Goal: Information Seeking & Learning: Learn about a topic

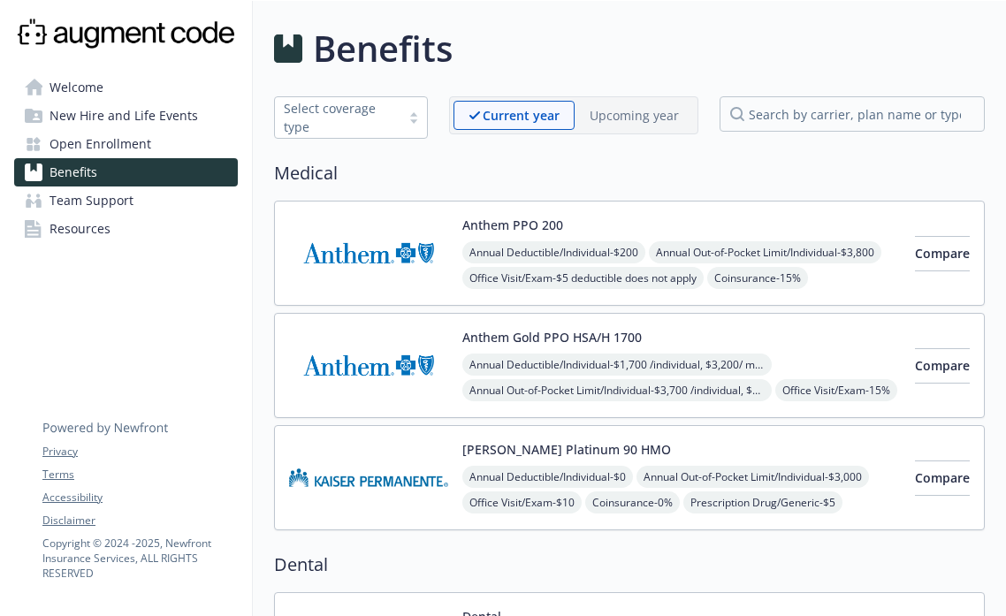
click at [802, 445] on div "Kaiser Platinum 90 HMO Annual Deductible/Individual - $0 Annual Out-of-Pocket L…" at bounding box center [681, 477] width 438 height 75
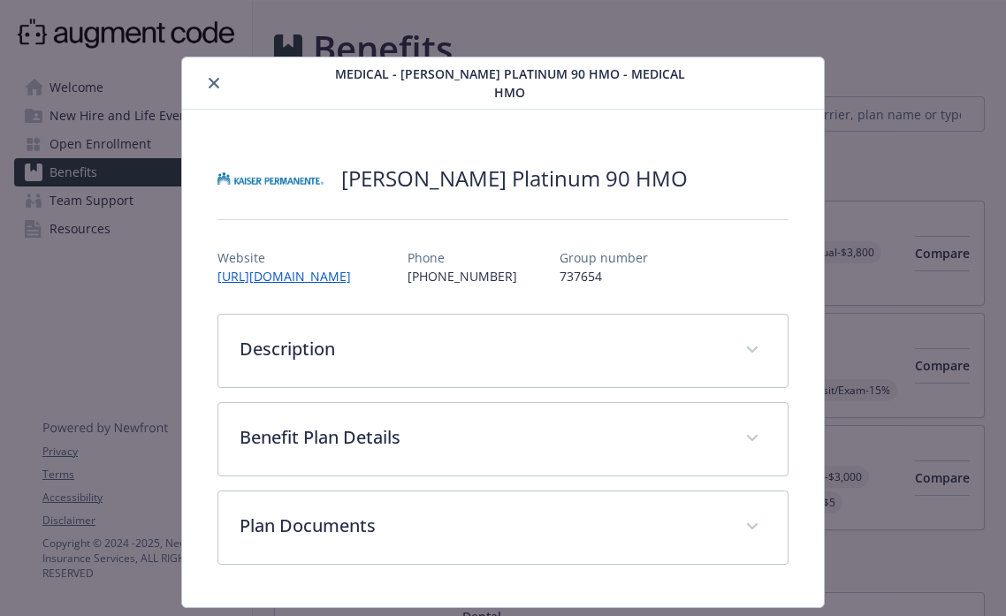
click at [222, 74] on button "close" at bounding box center [213, 82] width 21 height 21
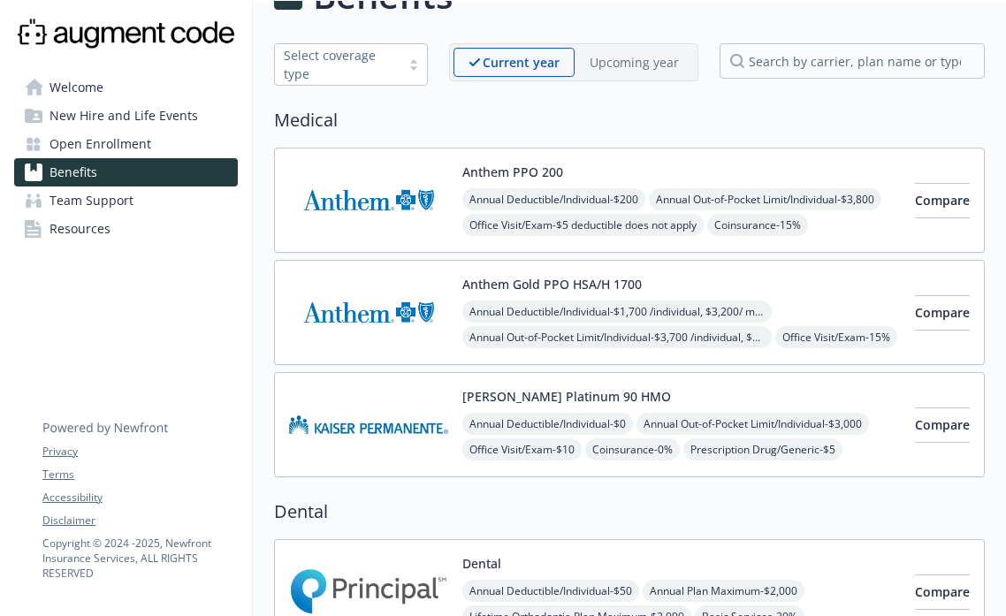
scroll to position [52, 0]
click at [384, 426] on img at bounding box center [368, 425] width 159 height 75
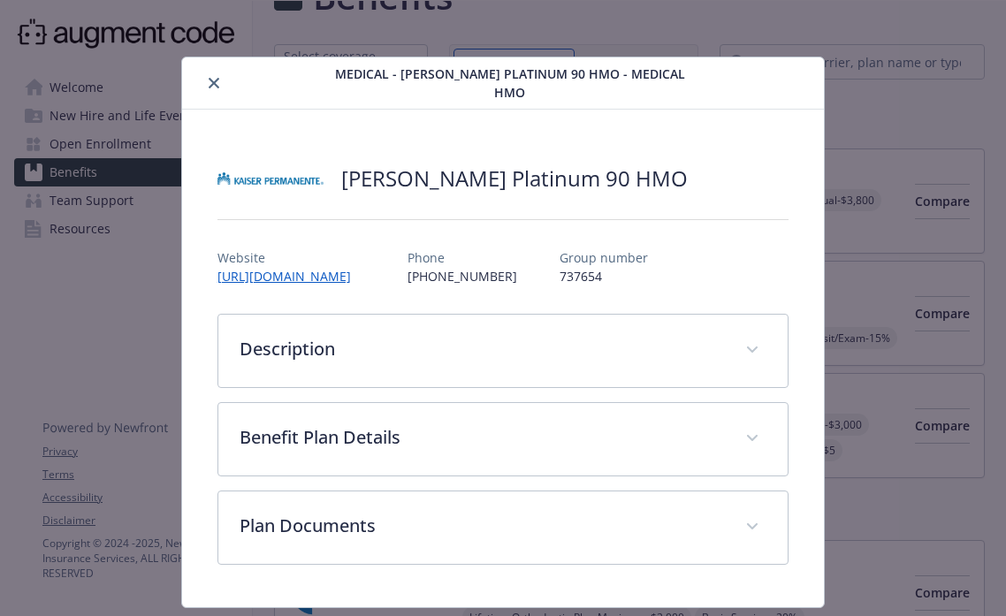
scroll to position [33, 0]
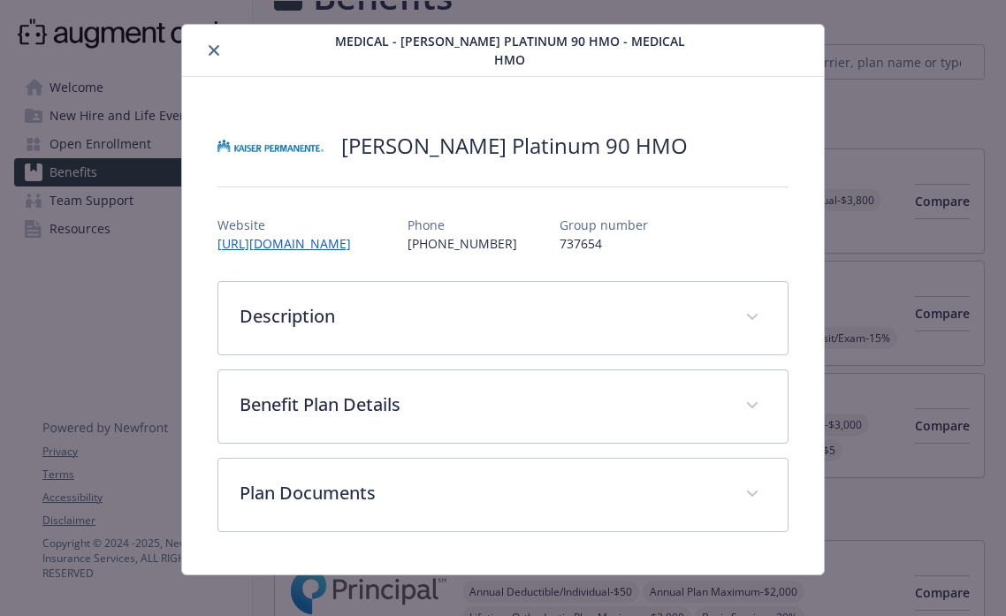
click at [214, 48] on button "close" at bounding box center [213, 50] width 21 height 21
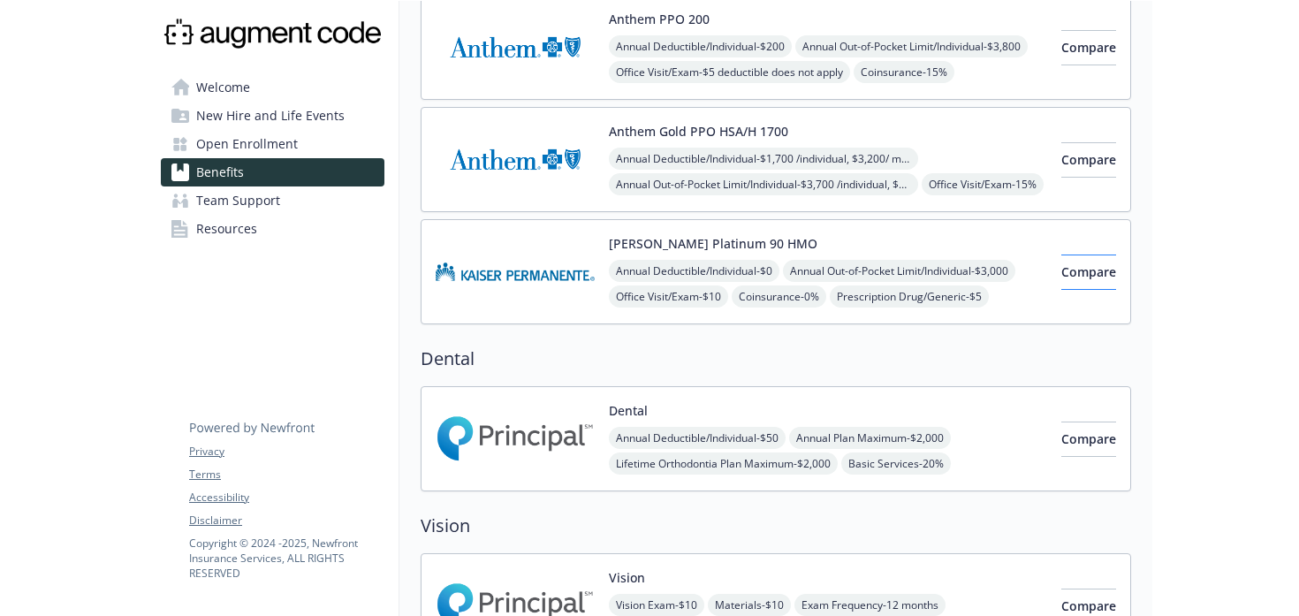
scroll to position [44, 0]
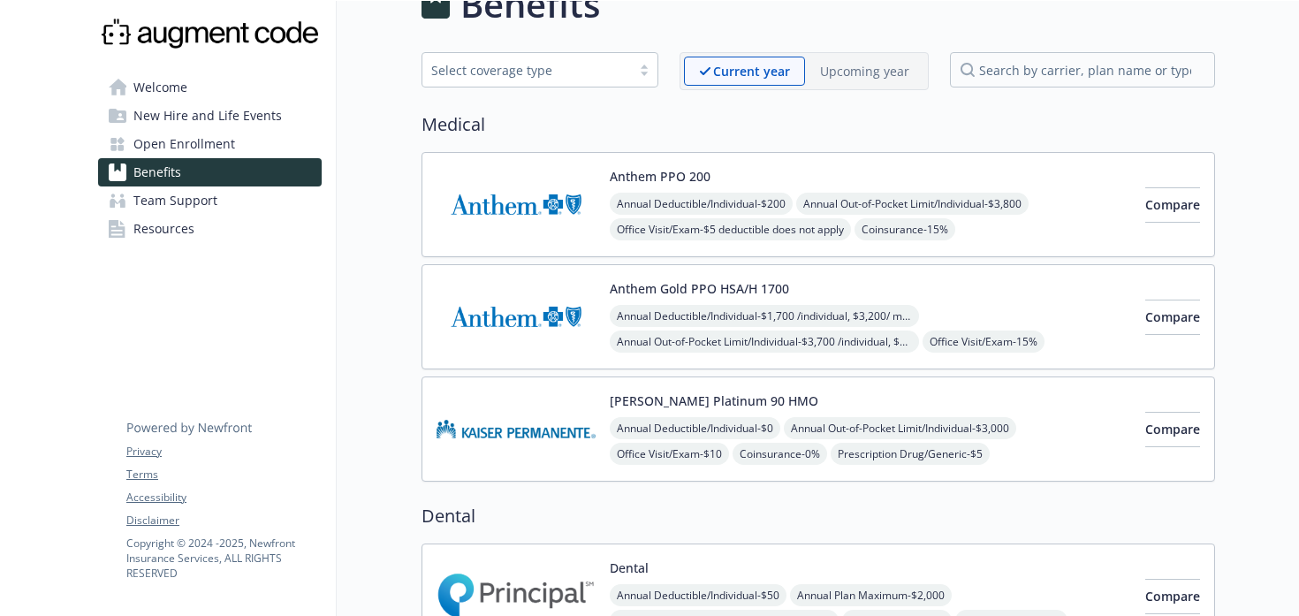
click at [1005, 437] on div "Annual Deductible/Individual - $0 Annual Out-of-Pocket Limit/Individual - $3,00…" at bounding box center [870, 467] width 521 height 100
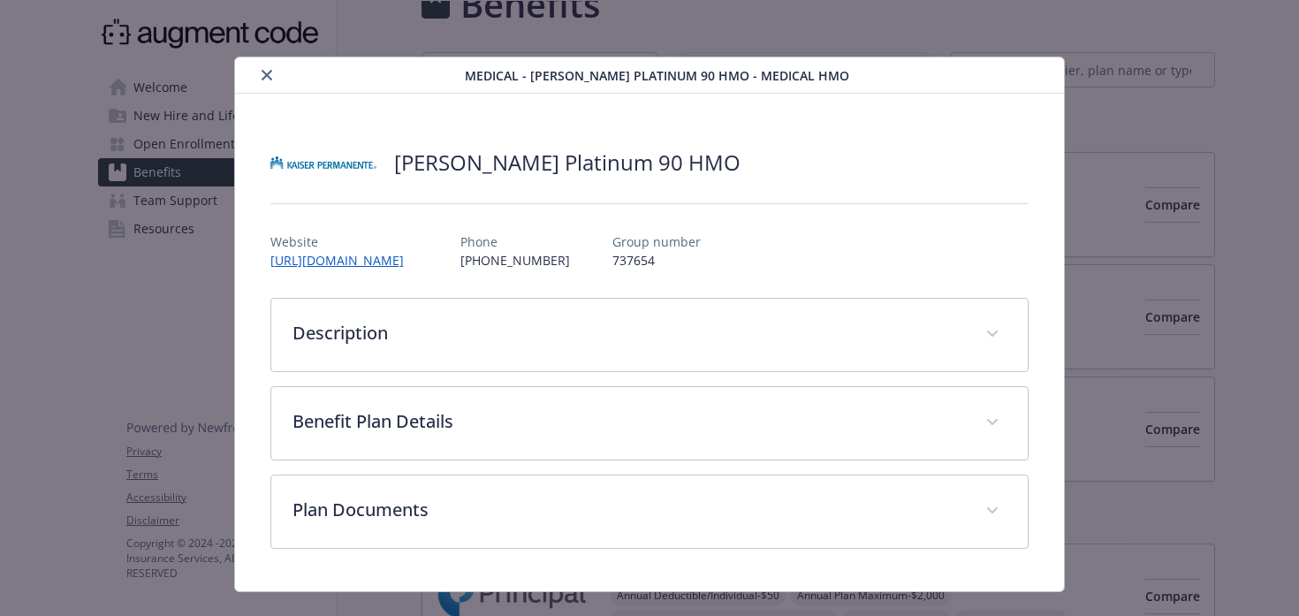
scroll to position [33, 0]
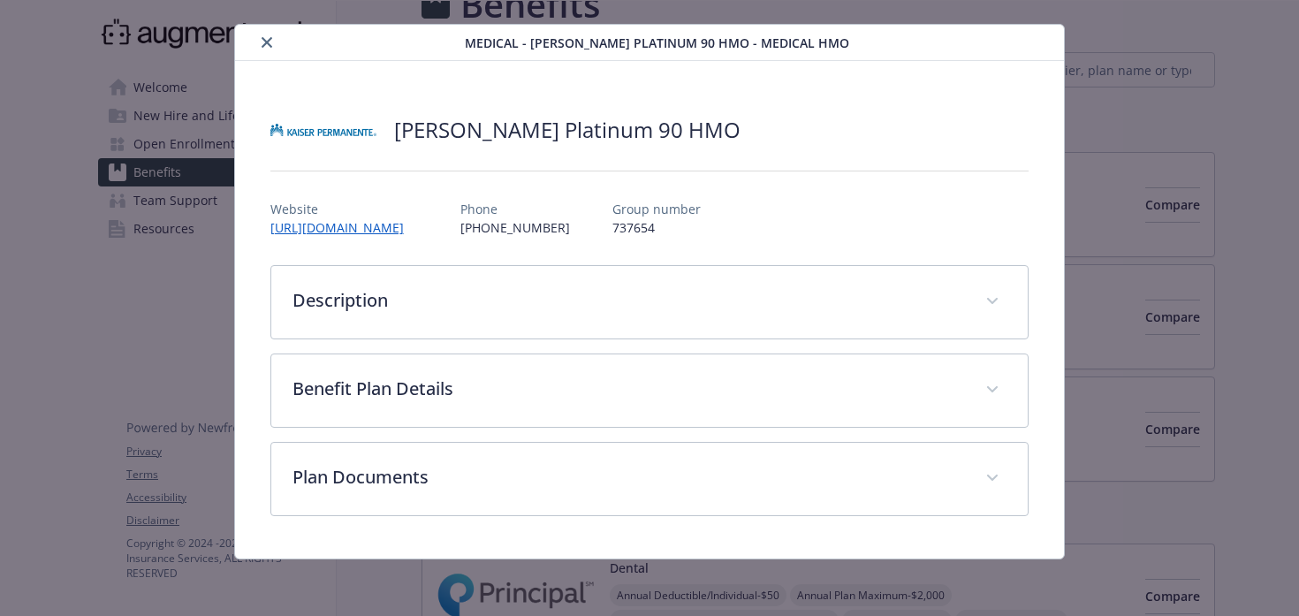
click at [276, 42] on button "close" at bounding box center [266, 42] width 21 height 21
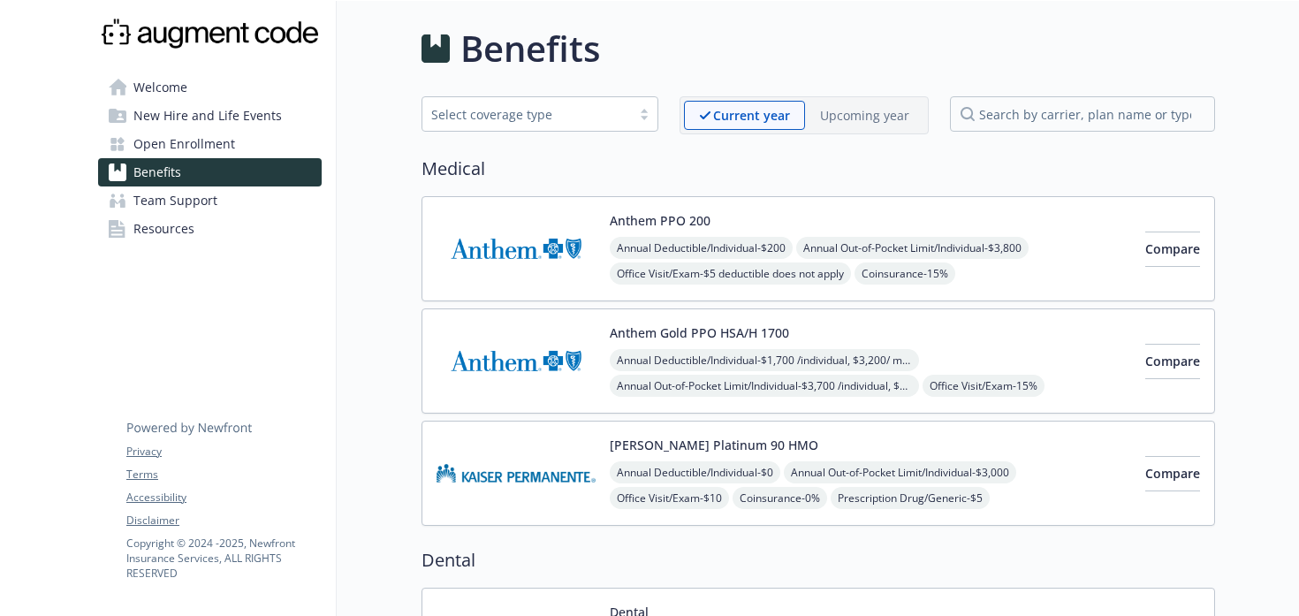
click at [213, 81] on link "Welcome" at bounding box center [210, 87] width 224 height 28
